Goal: Task Accomplishment & Management: Use online tool/utility

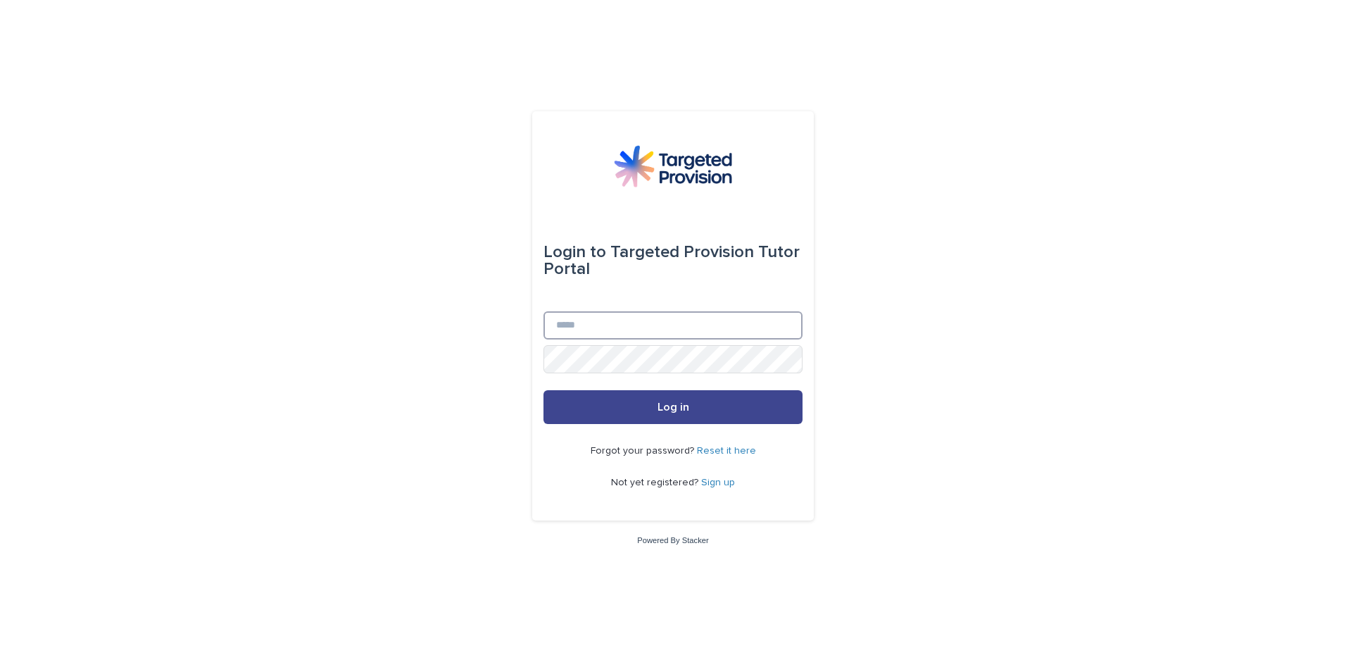
type input "**********"
click at [717, 405] on button "Log in" at bounding box center [673, 407] width 259 height 34
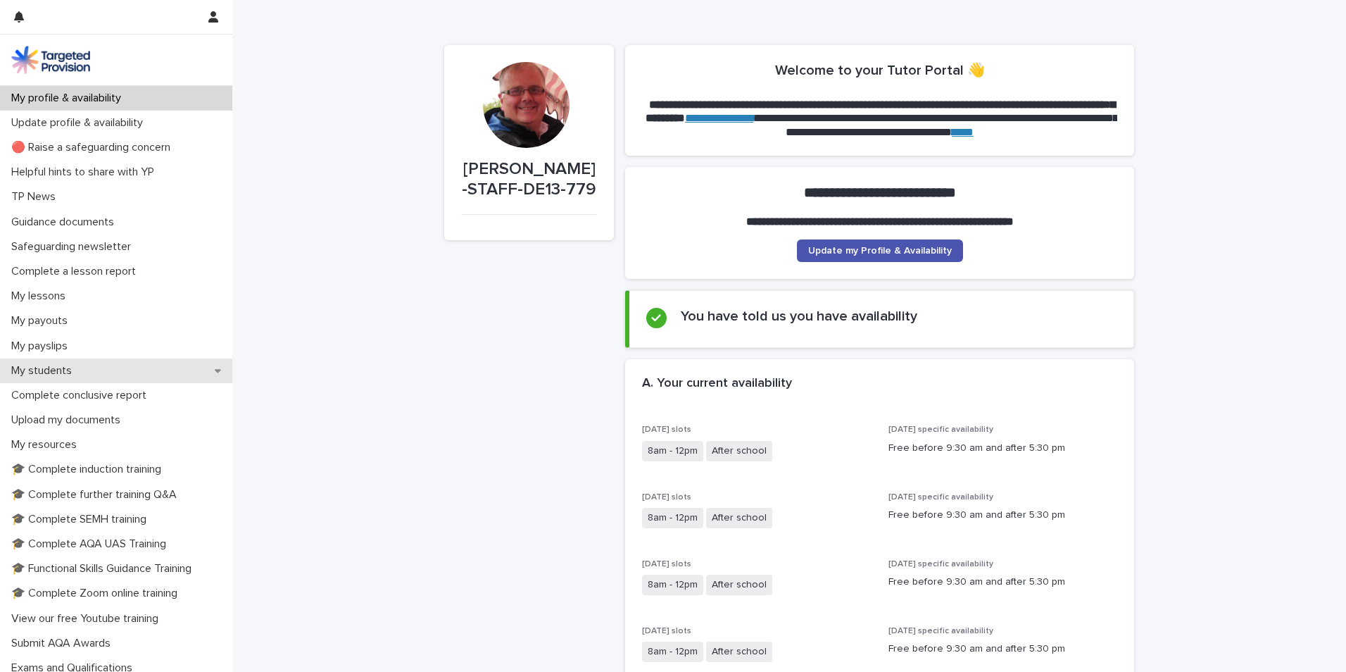
click at [61, 368] on p "My students" at bounding box center [44, 370] width 77 height 13
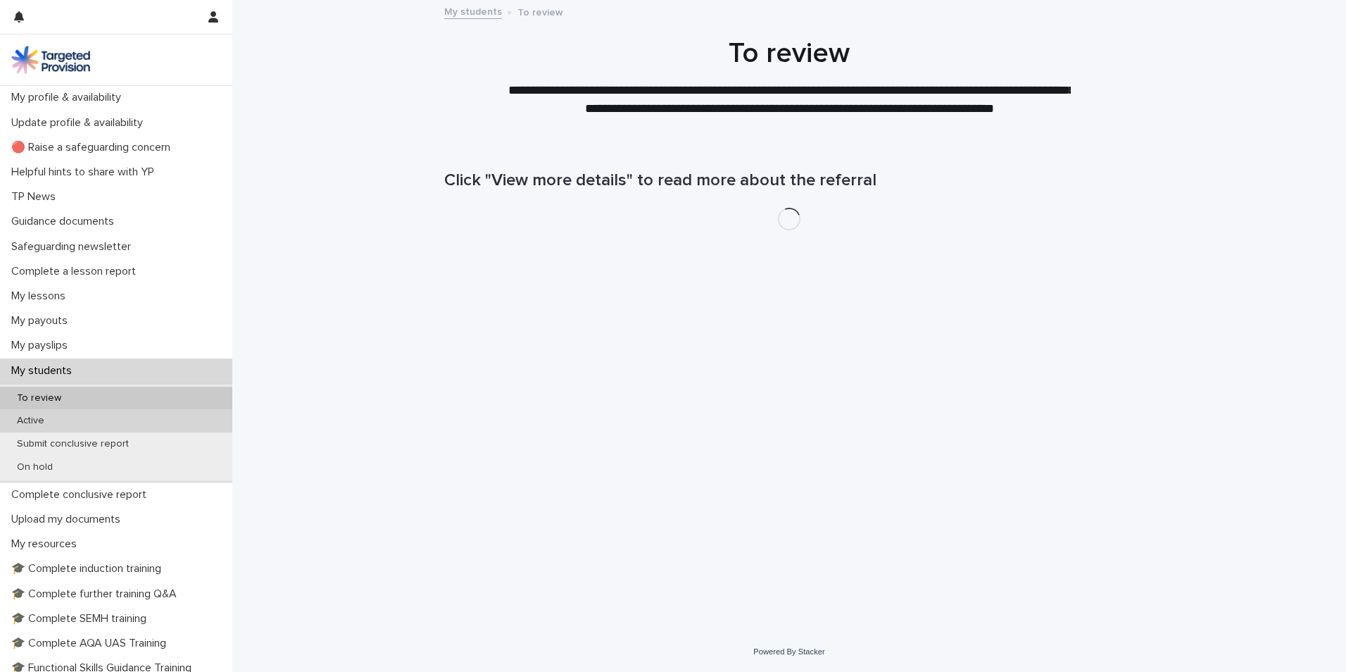
click at [73, 424] on div "Active" at bounding box center [116, 420] width 232 height 23
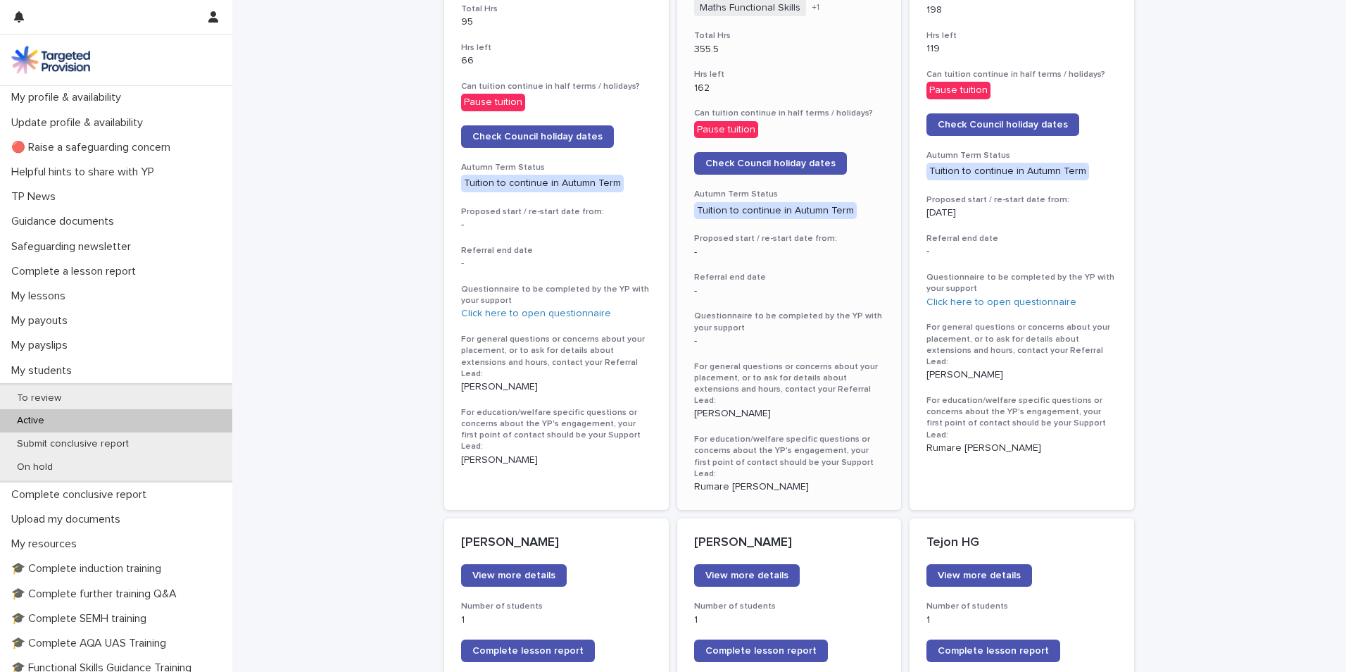
scroll to position [845, 0]
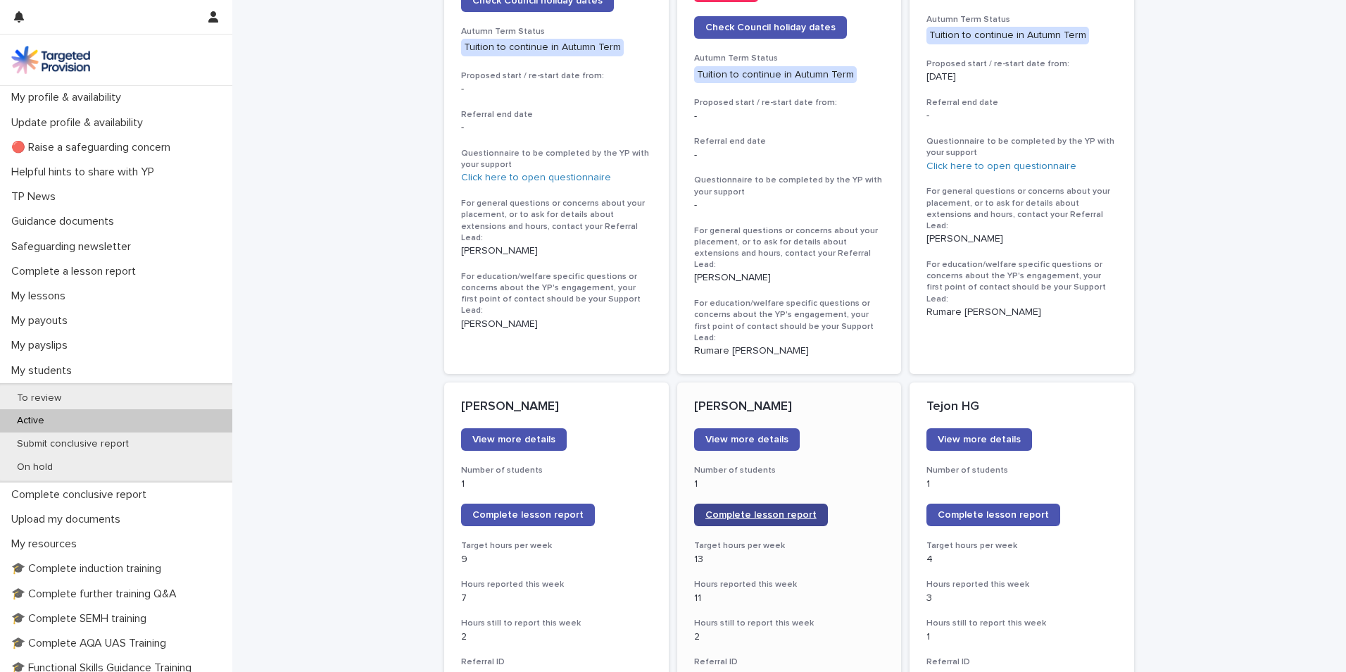
click at [762, 510] on span "Complete lesson report" at bounding box center [760, 515] width 111 height 10
